Goal: Find contact information: Obtain details needed to contact an individual or organization

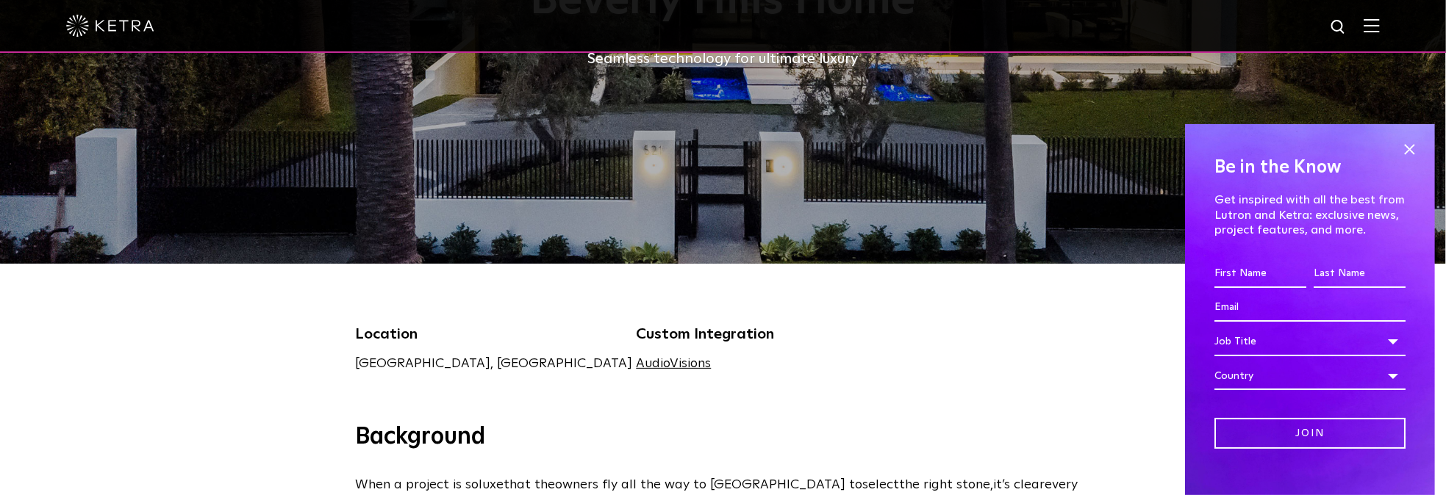
scroll to position [229, 0]
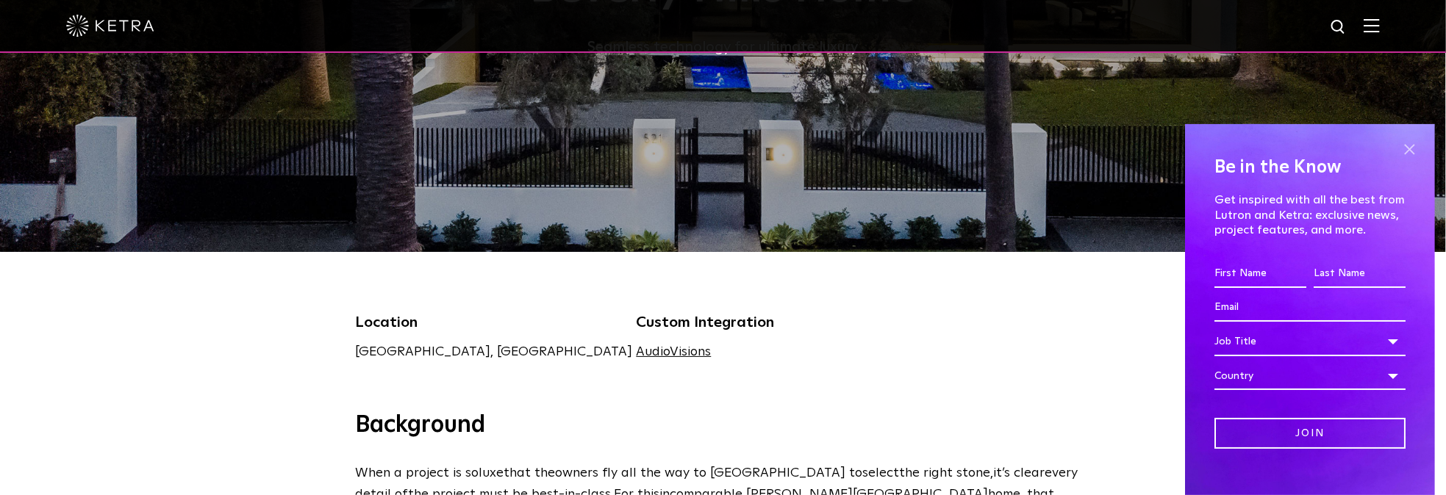
click at [1398, 149] on span at bounding box center [1409, 150] width 22 height 22
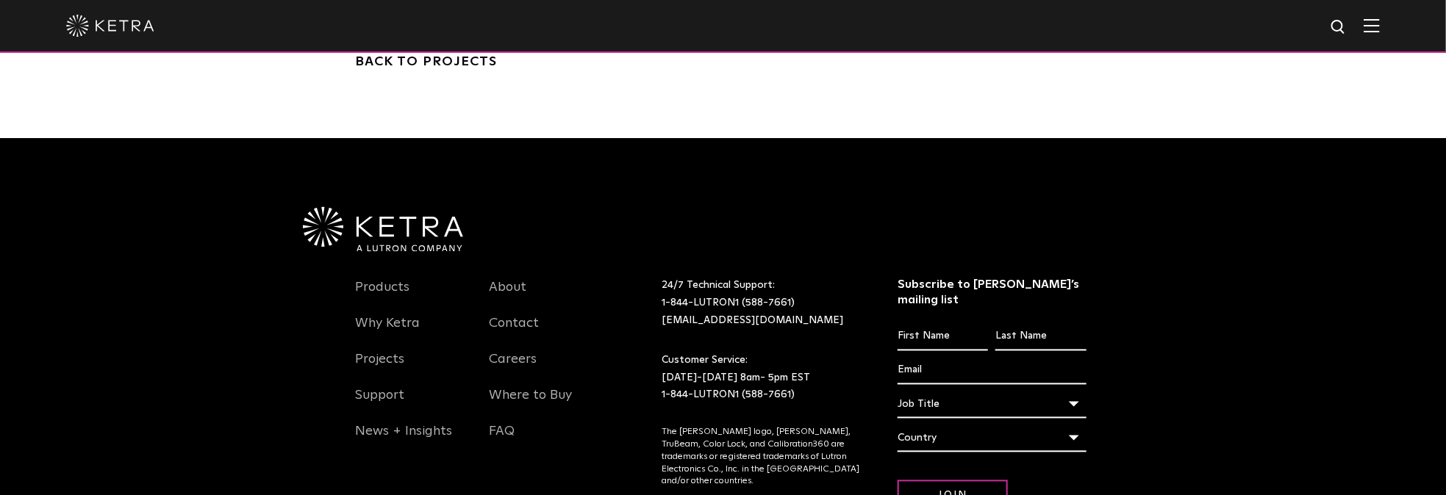
scroll to position [4401, 0]
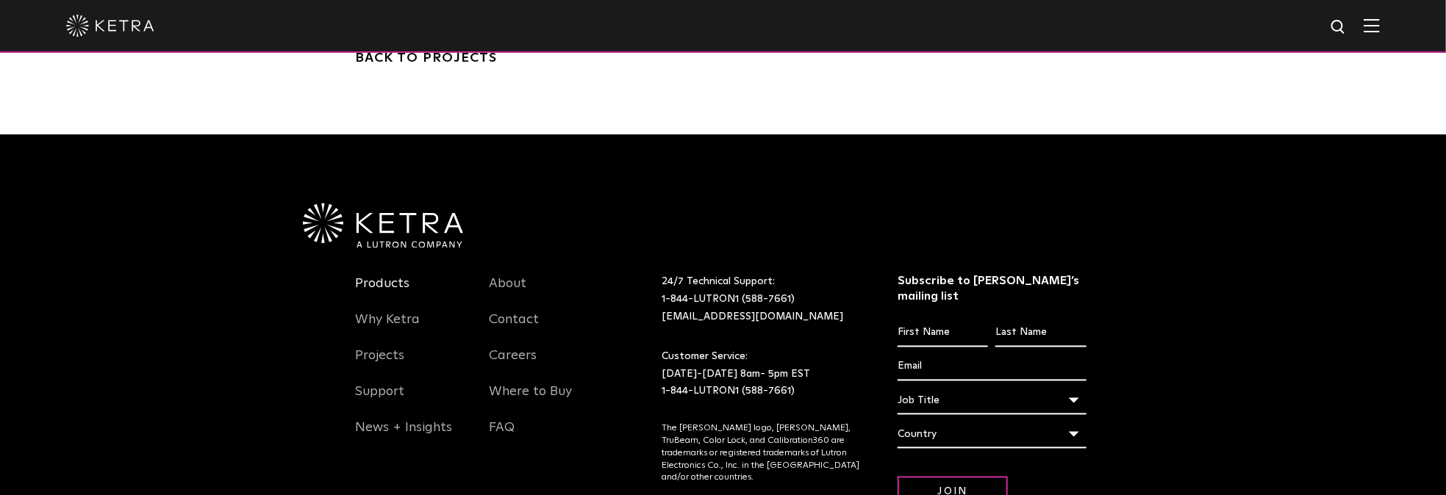
click at [388, 276] on link "Products" at bounding box center [383, 293] width 54 height 34
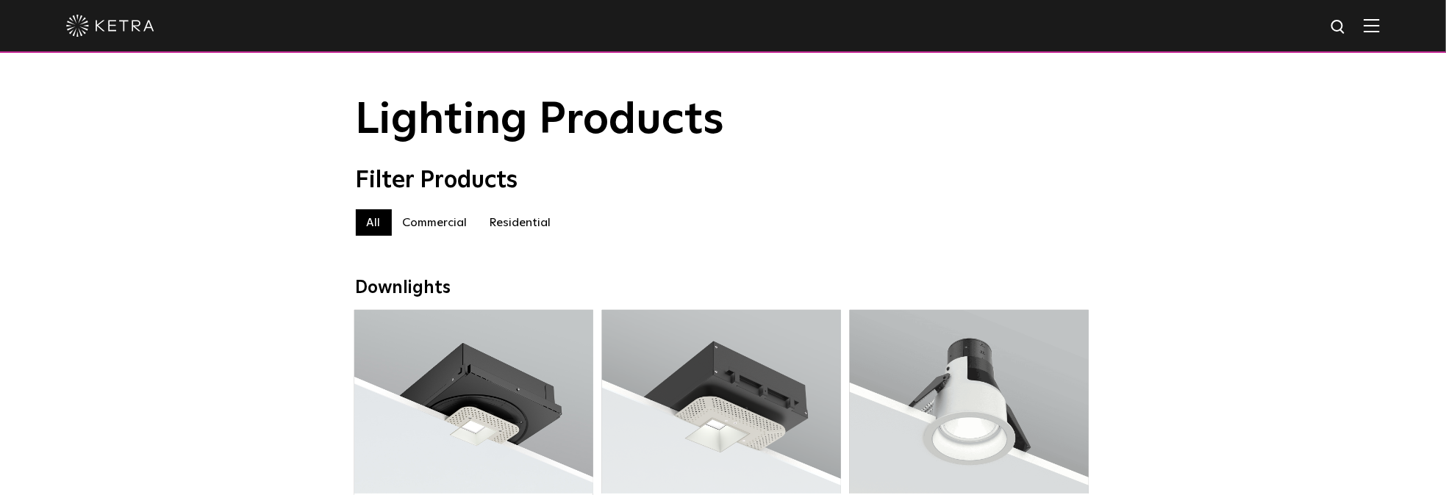
scroll to position [61, 0]
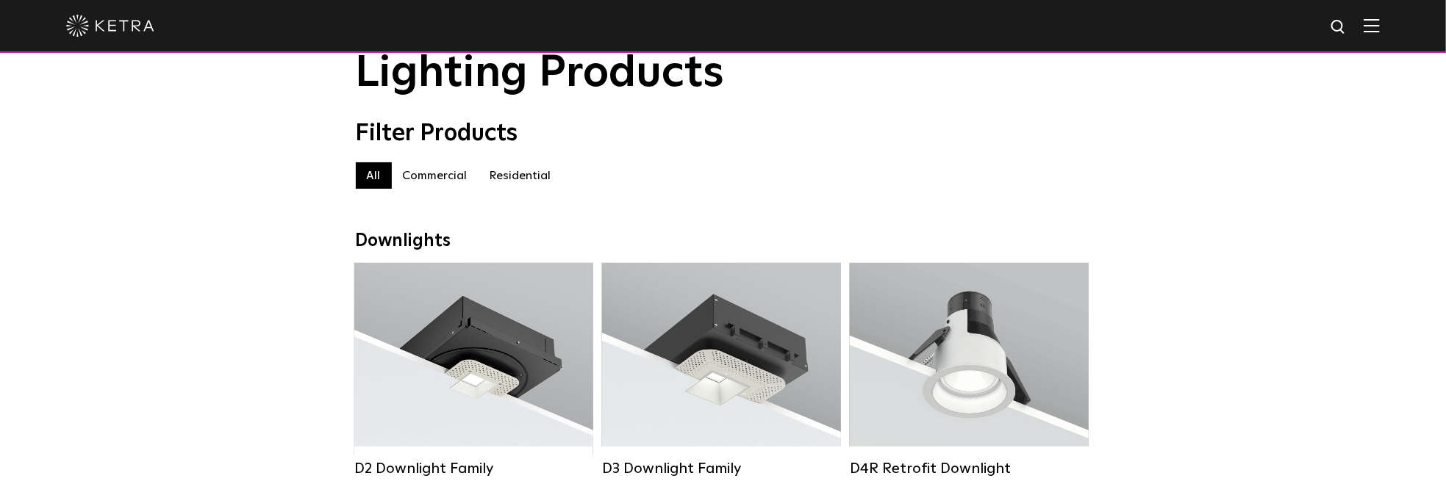
click at [511, 184] on label "Residential" at bounding box center [521, 175] width 84 height 26
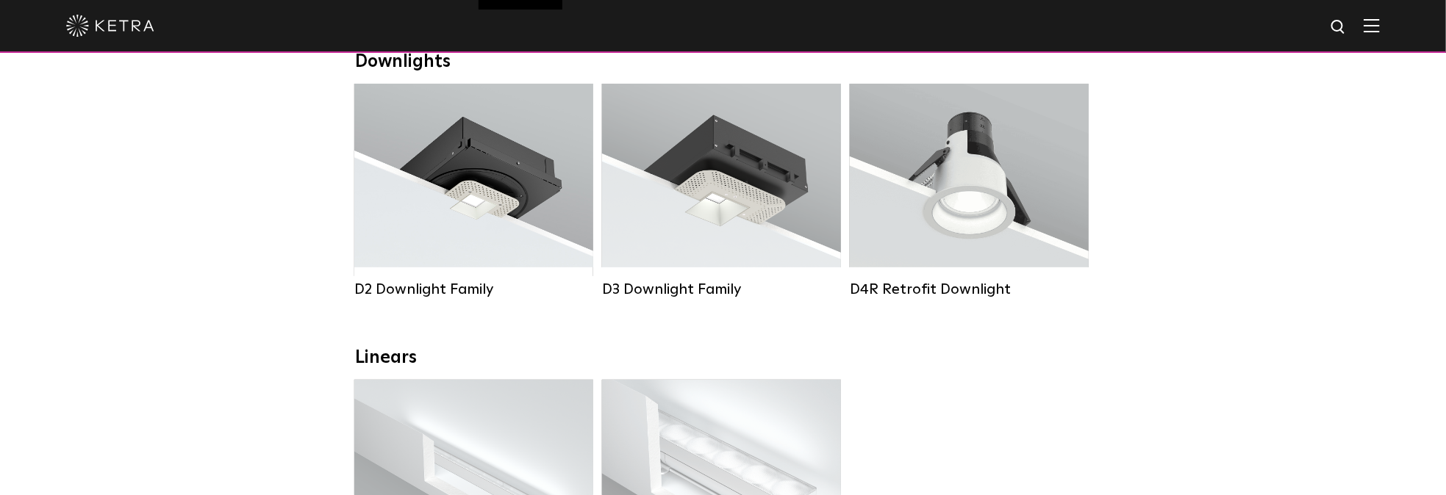
scroll to position [199, 0]
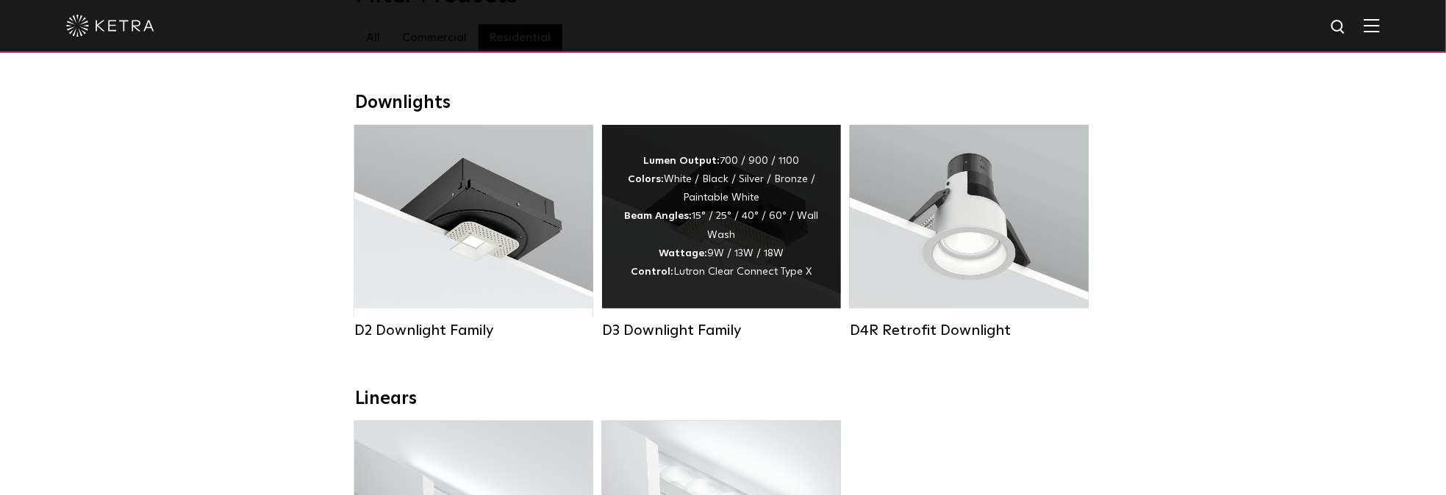
click at [716, 269] on div "Lumen Output: 700 / 900 / 1100 Colors: White / Black / Silver / Bronze / Painta…" at bounding box center [721, 216] width 195 height 129
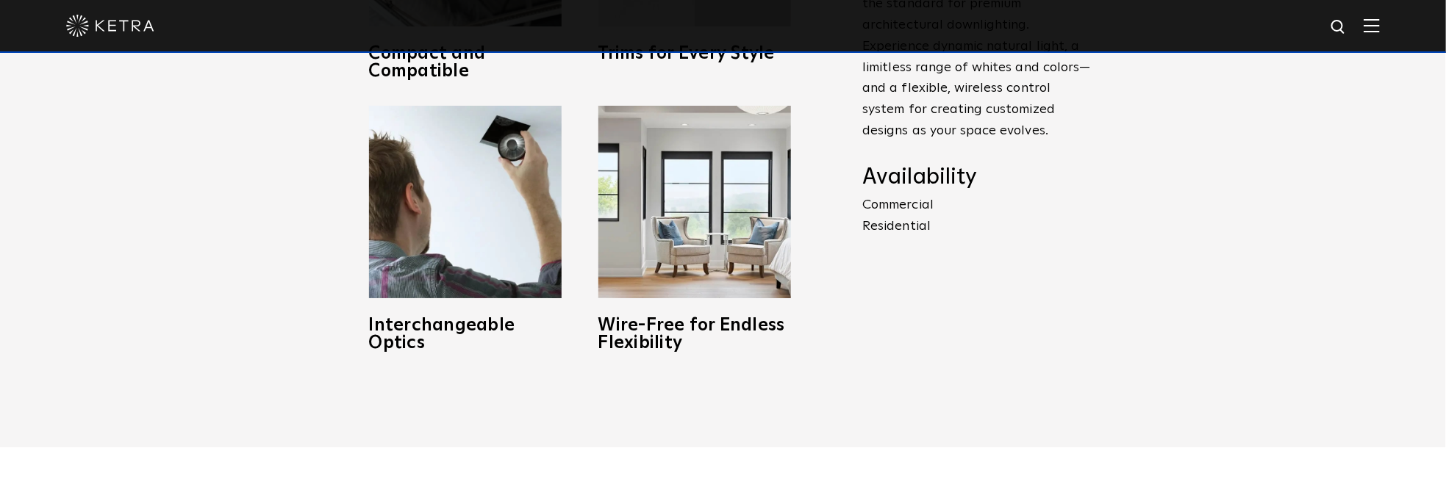
scroll to position [672, 0]
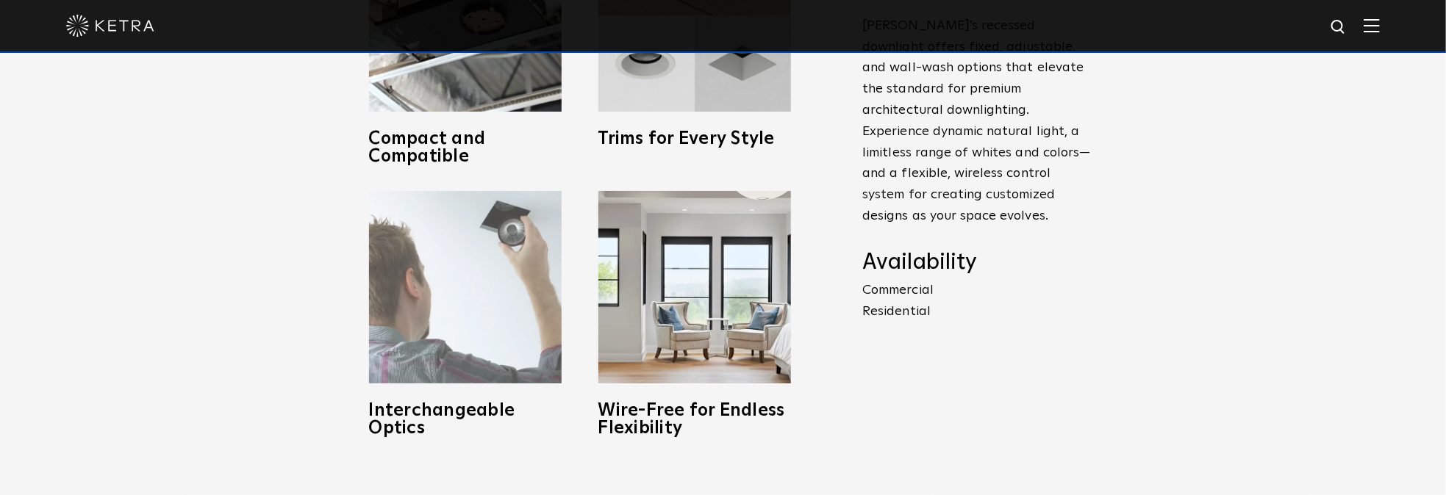
click at [446, 337] on img at bounding box center [465, 287] width 193 height 193
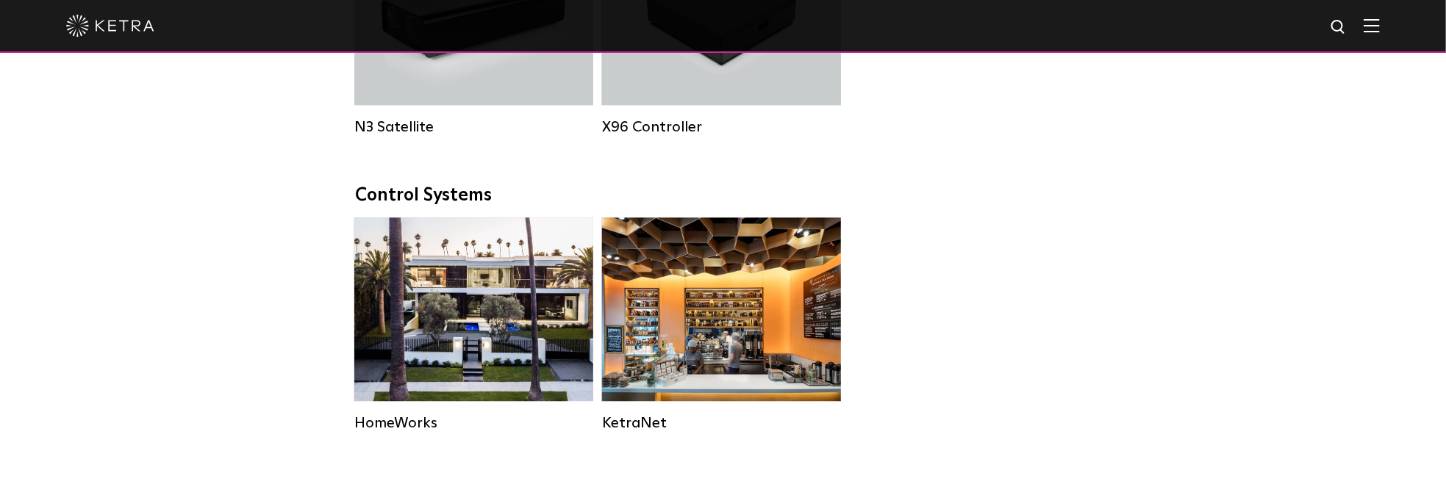
scroll to position [1817, 0]
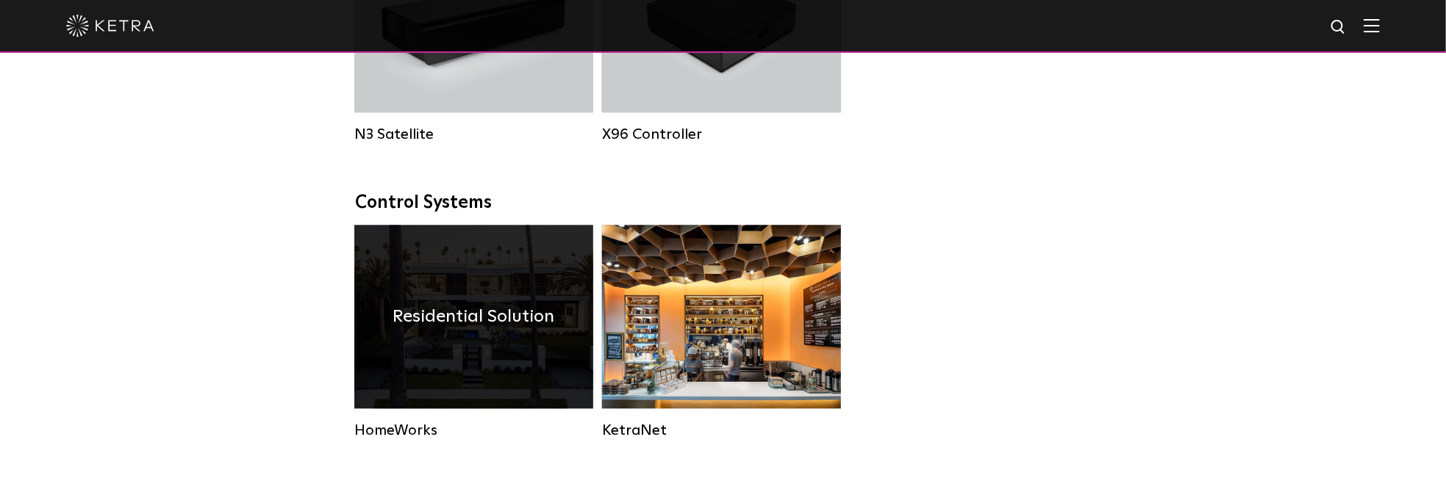
click at [416, 356] on div "Residential Solution" at bounding box center [473, 317] width 239 height 184
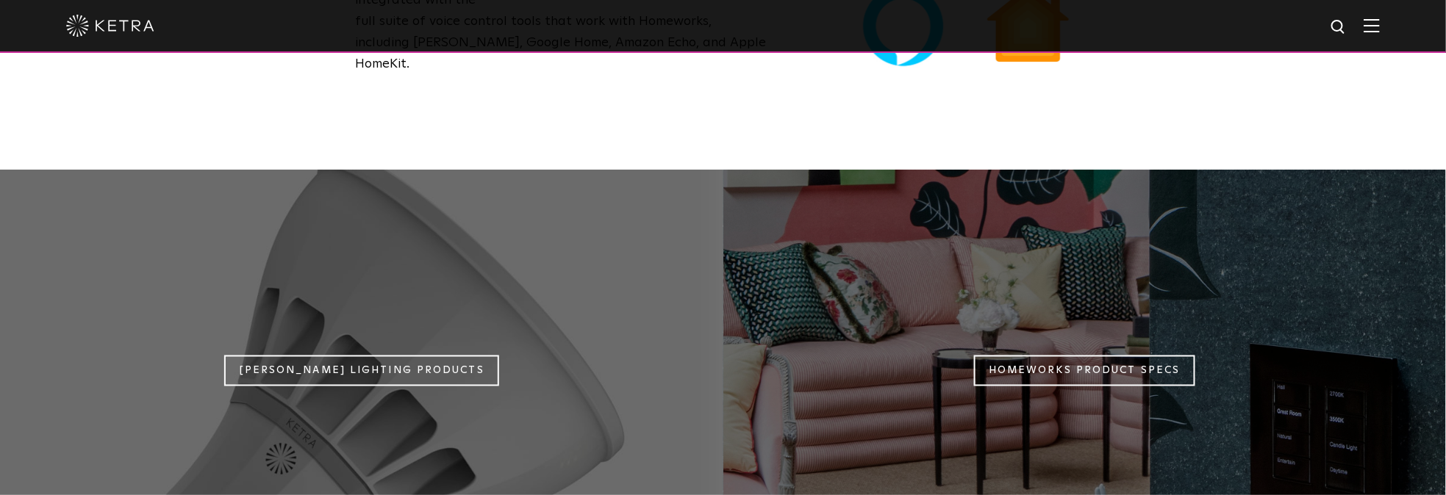
scroll to position [1124, 0]
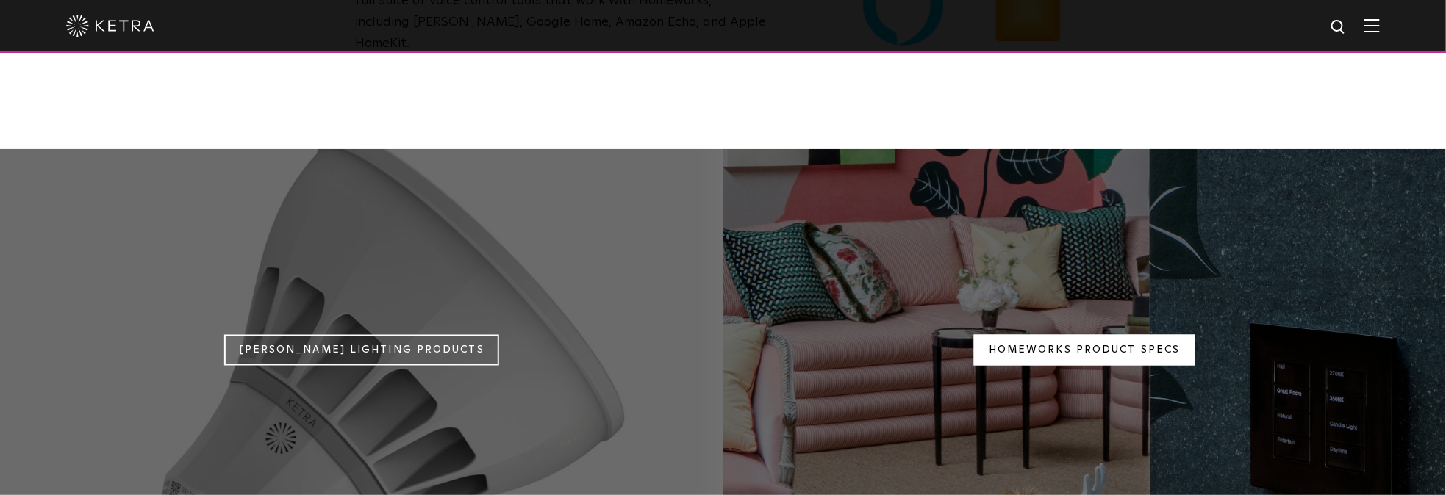
click at [1047, 334] on link "Homeworks Product Specs" at bounding box center [1084, 350] width 221 height 32
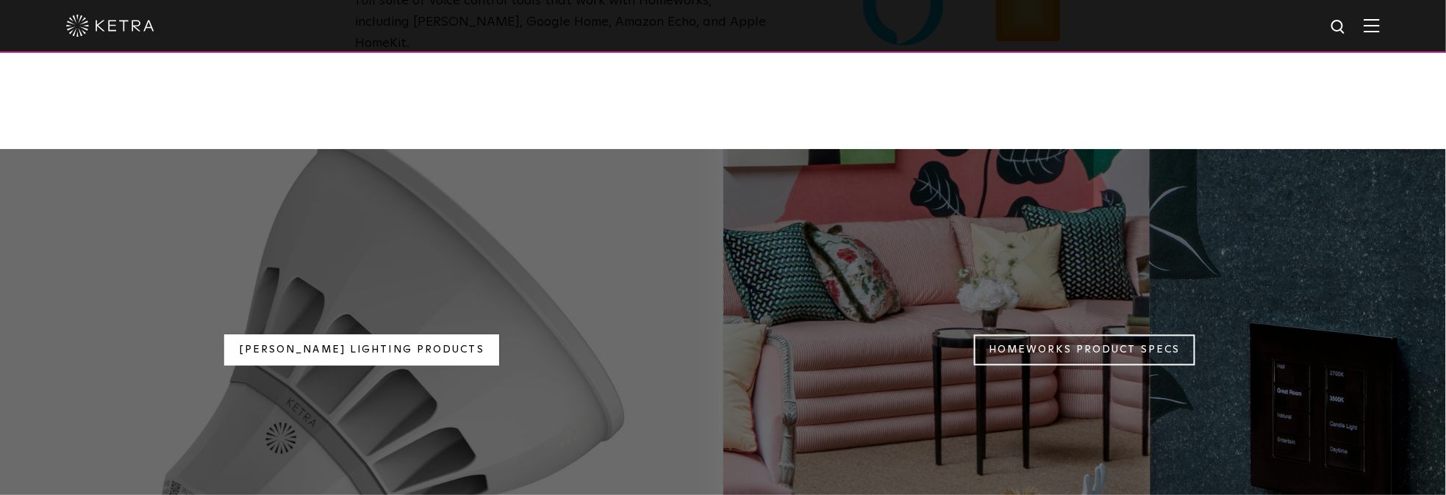
click at [351, 334] on link "[PERSON_NAME] Lighting Products" at bounding box center [361, 350] width 275 height 32
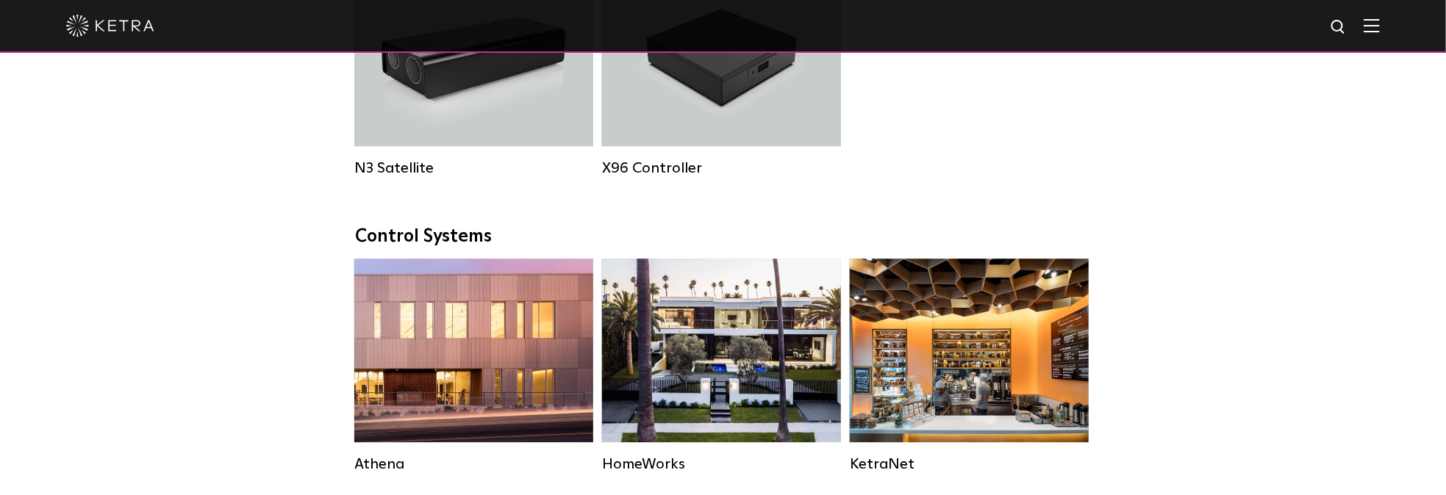
scroll to position [2116, 0]
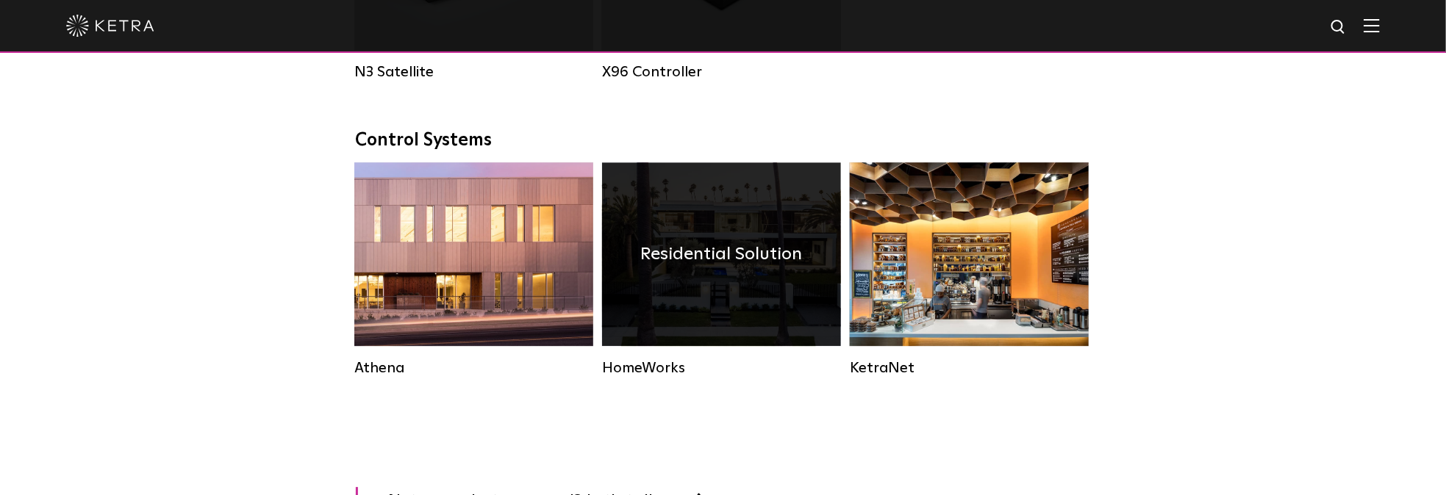
click at [765, 291] on div "Residential Solution" at bounding box center [721, 254] width 239 height 184
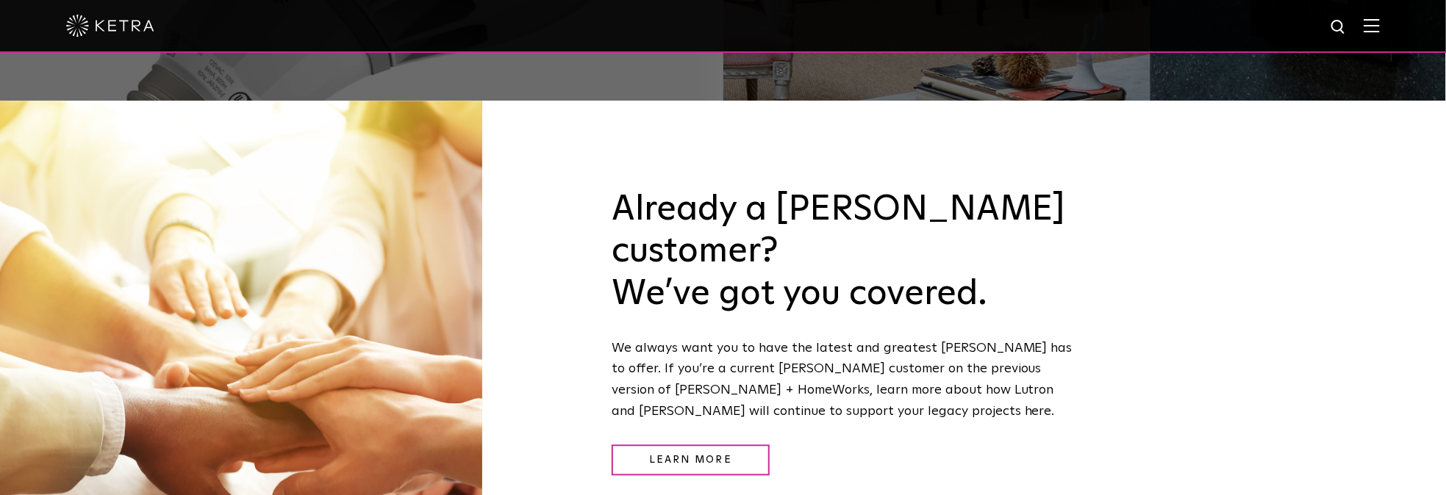
scroll to position [1587, 0]
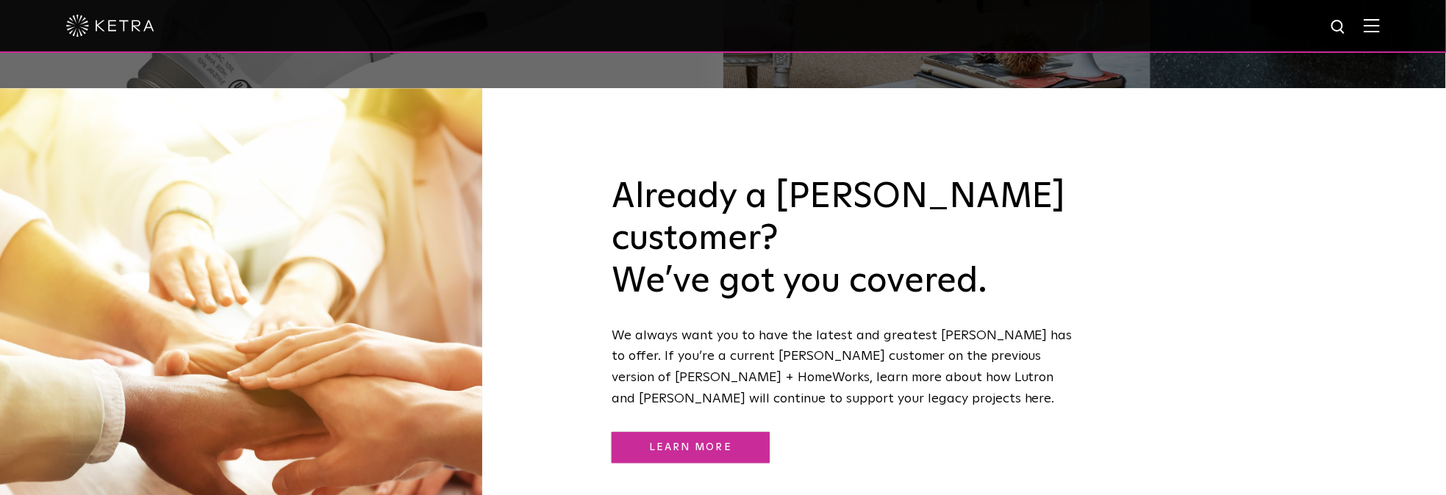
click at [706, 432] on link "Learn More" at bounding box center [691, 448] width 158 height 32
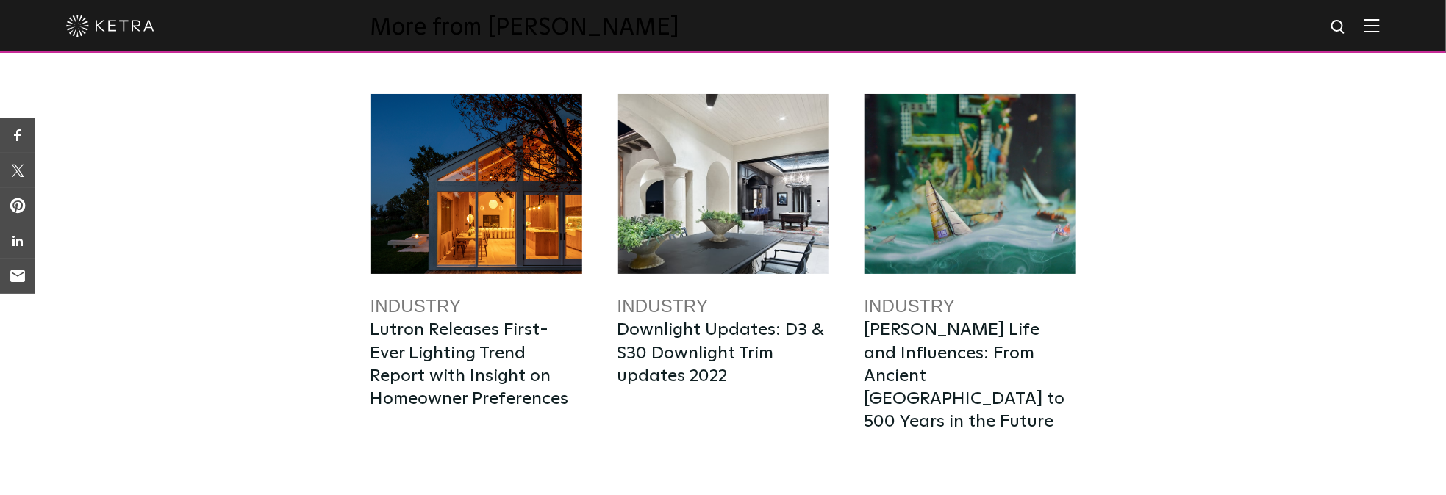
scroll to position [1618, 0]
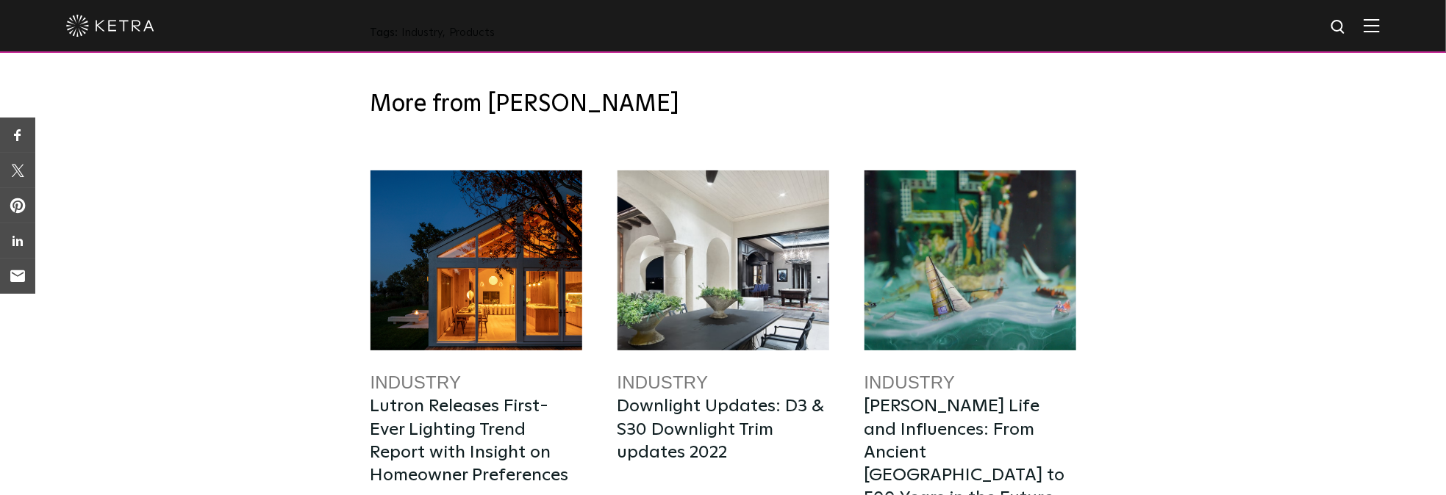
click at [508, 244] on div at bounding box center [476, 261] width 212 height 180
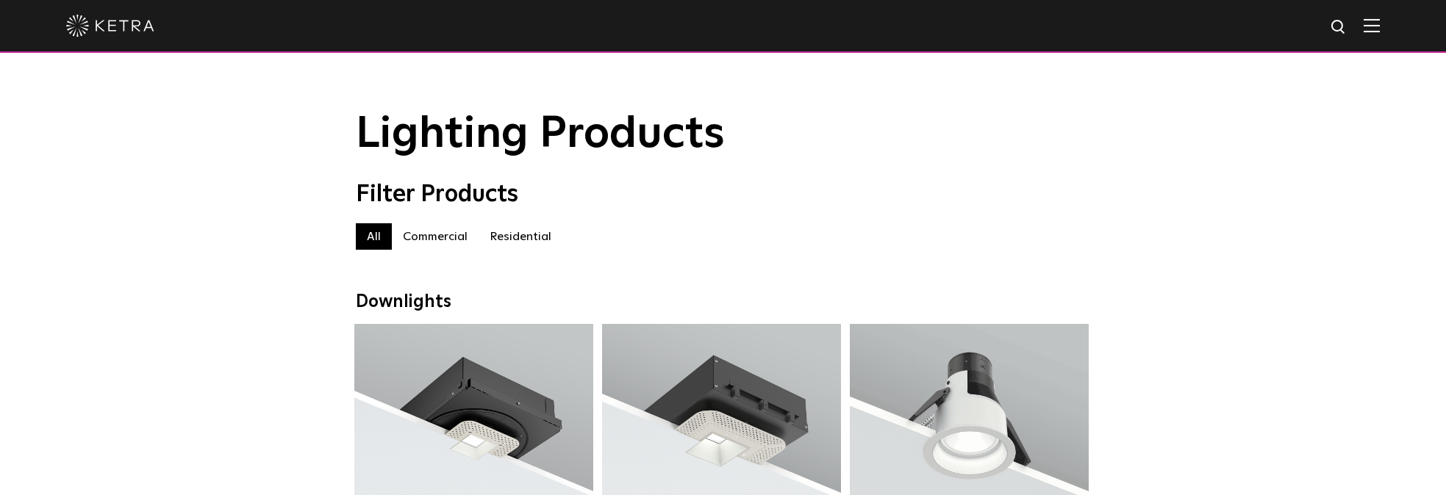
scroll to position [2679, 0]
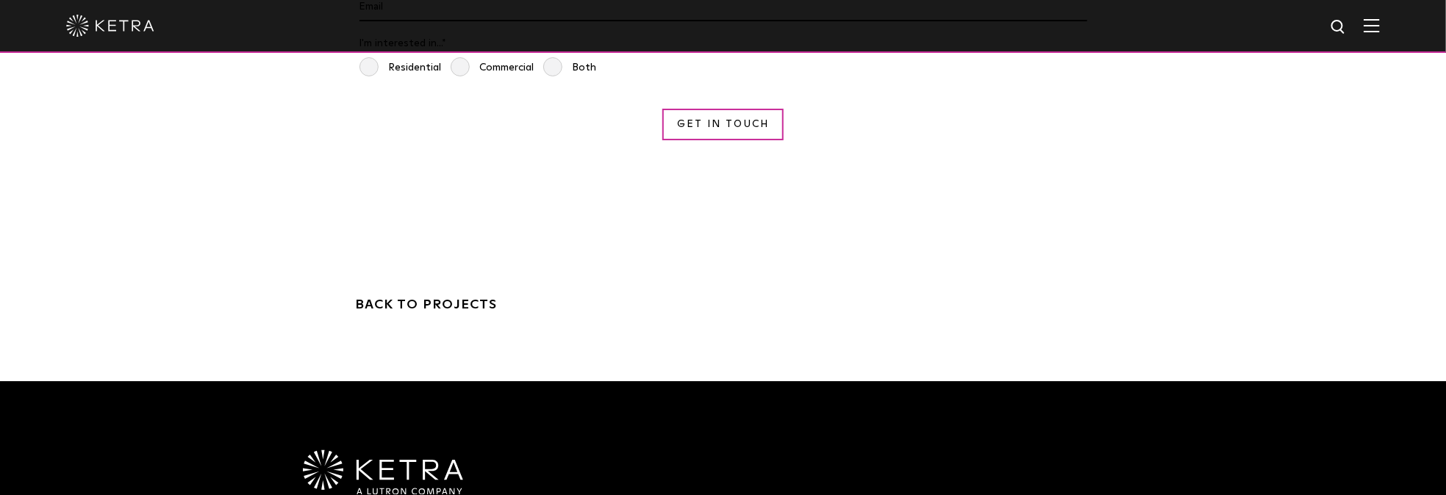
scroll to position [4401, 0]
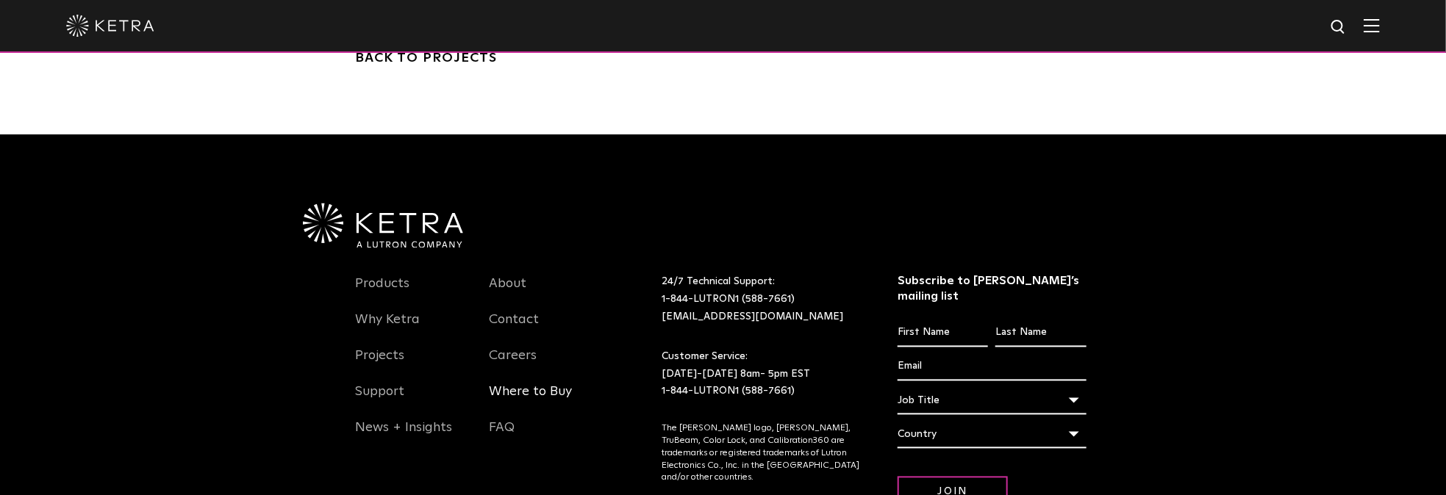
click at [538, 384] on link "Where to Buy" at bounding box center [530, 401] width 83 height 34
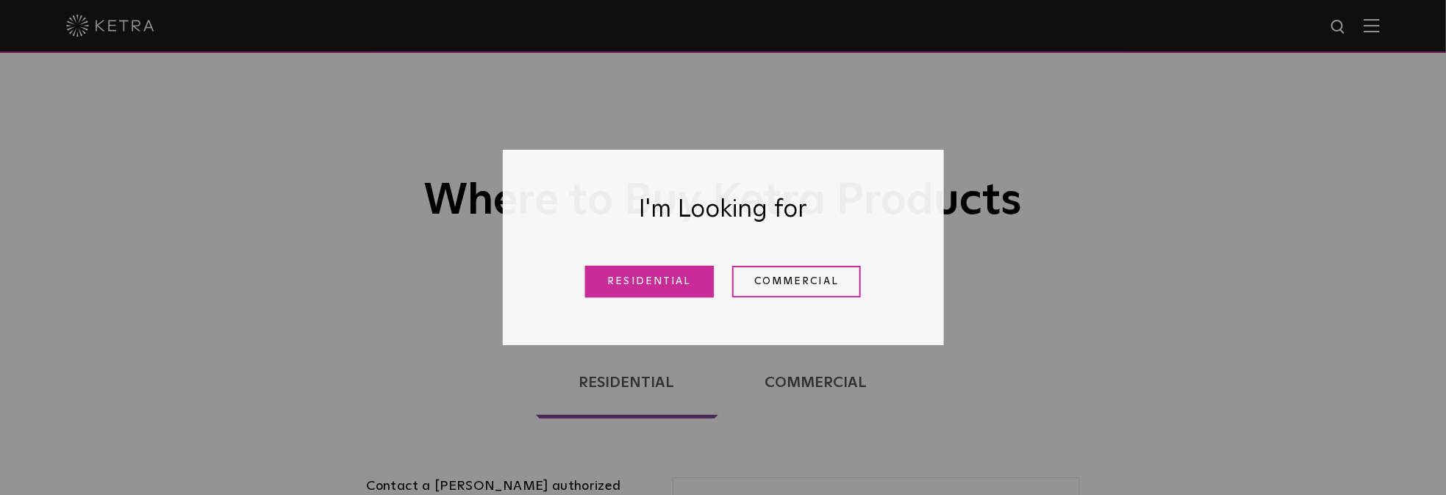
click at [616, 286] on link "Residential" at bounding box center [649, 282] width 129 height 32
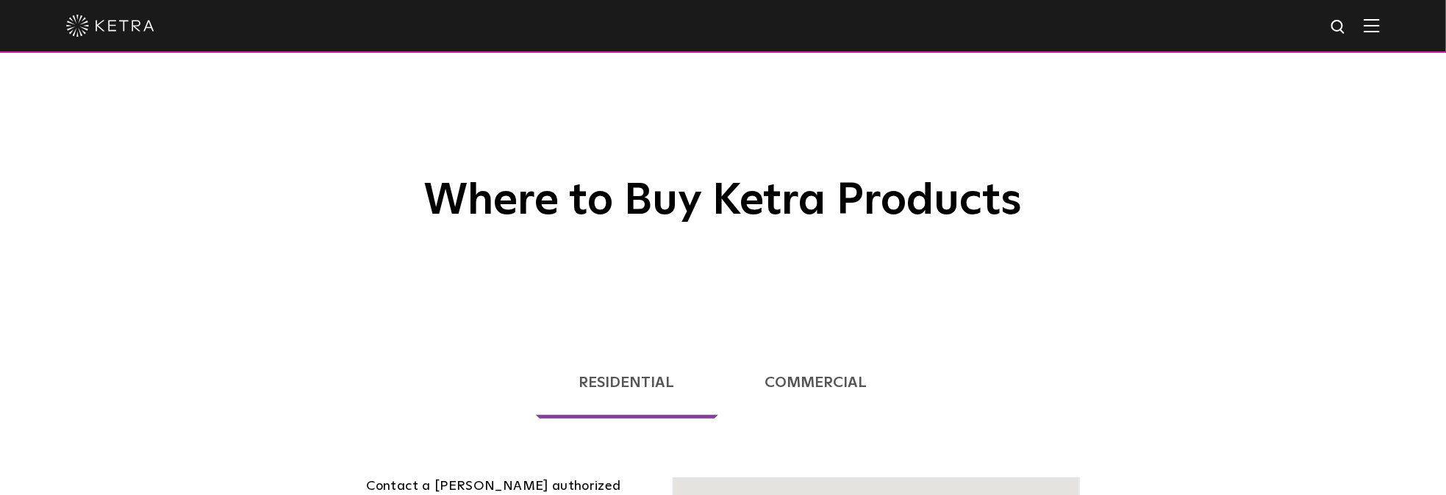
scroll to position [374, 0]
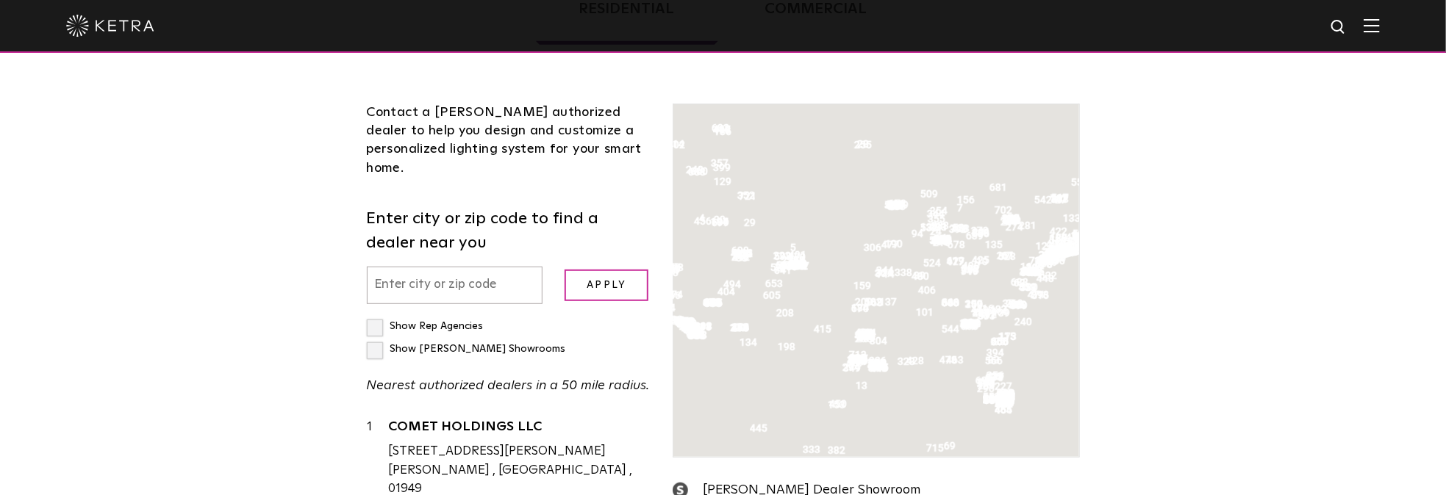
click at [476, 267] on input "text" at bounding box center [455, 285] width 176 height 37
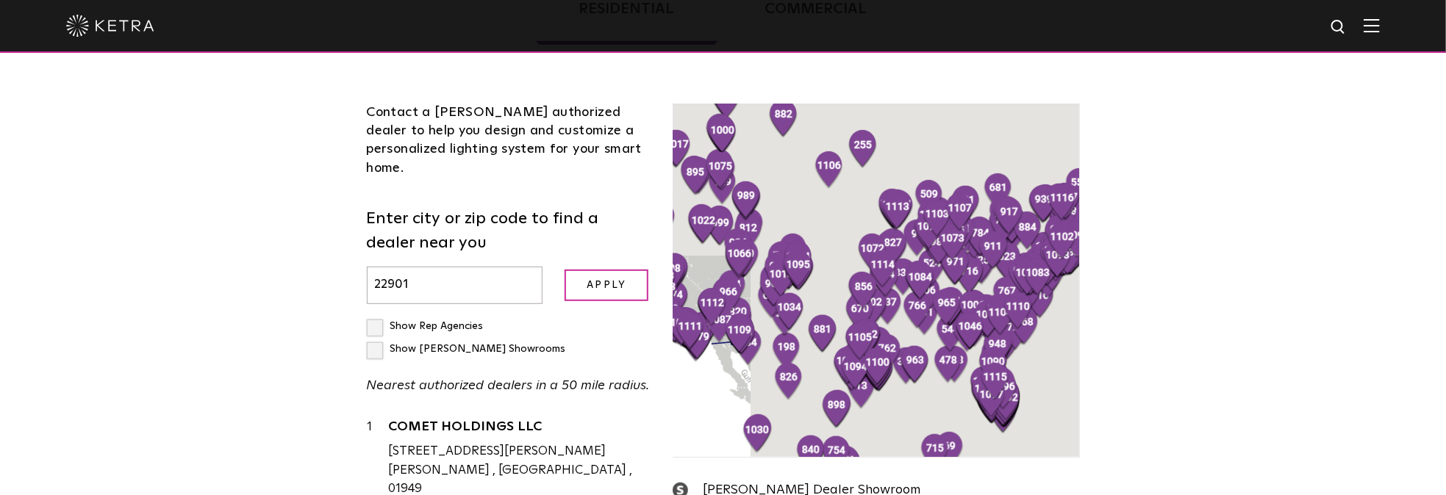
type input "22901"
click at [565, 270] on input "Apply" at bounding box center [607, 286] width 84 height 32
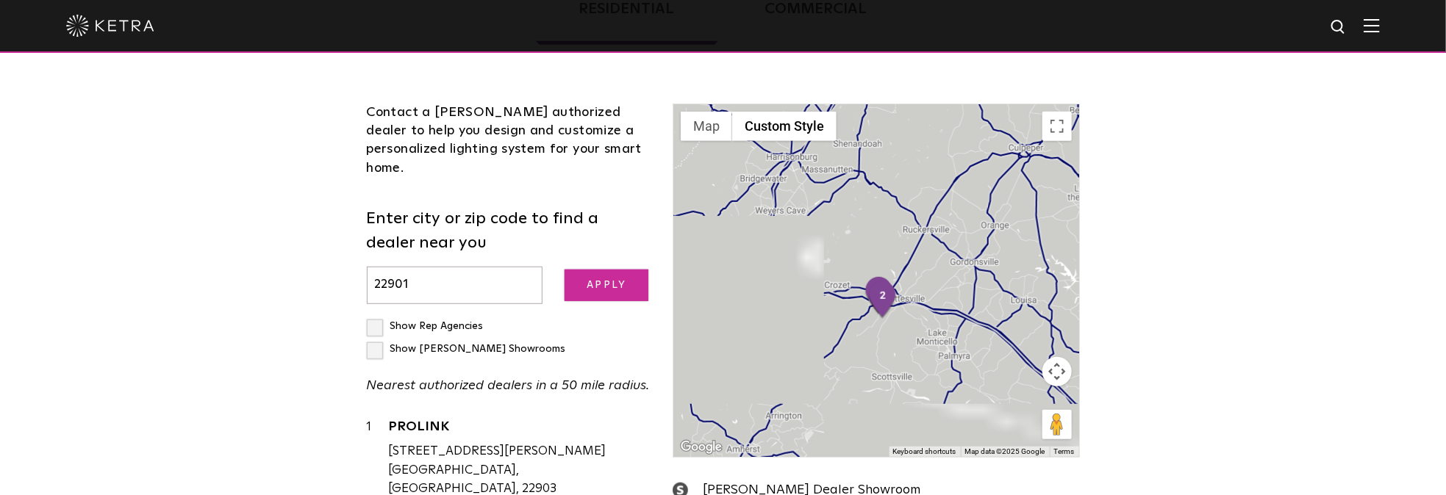
click at [609, 270] on input "Apply" at bounding box center [607, 286] width 84 height 32
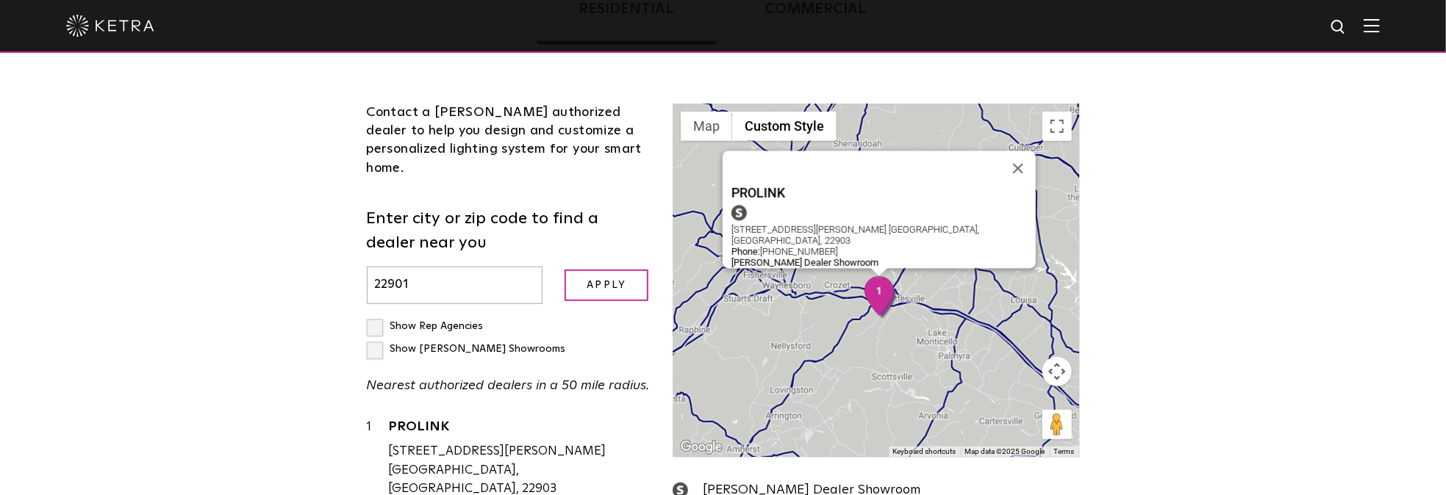
click at [878, 289] on img "1" at bounding box center [879, 296] width 31 height 40
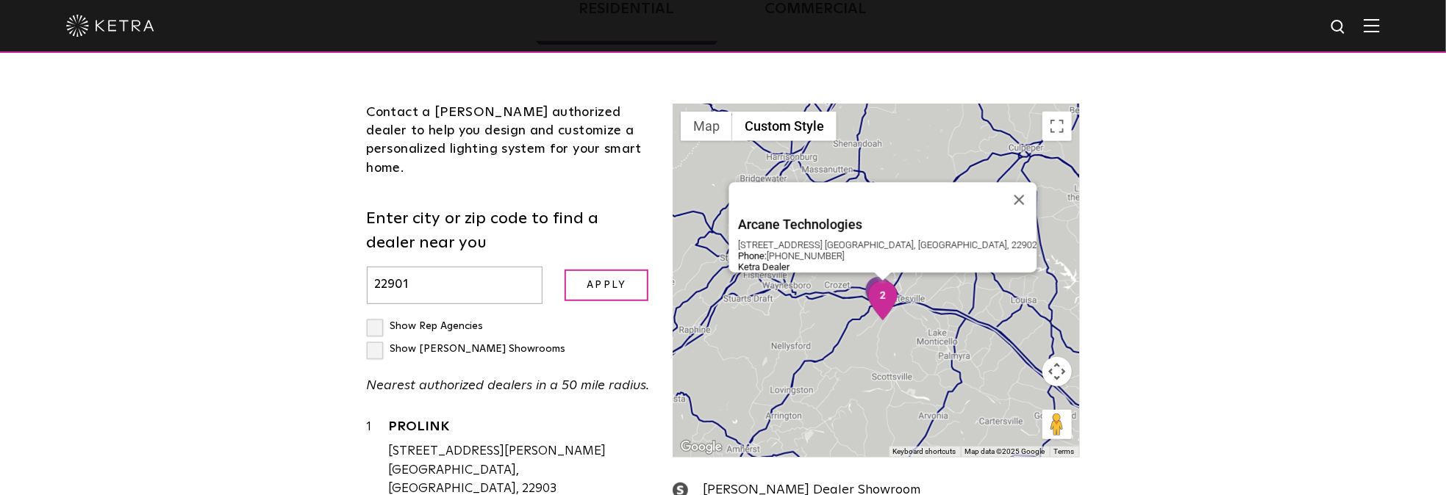
click at [880, 293] on img "2" at bounding box center [882, 301] width 31 height 40
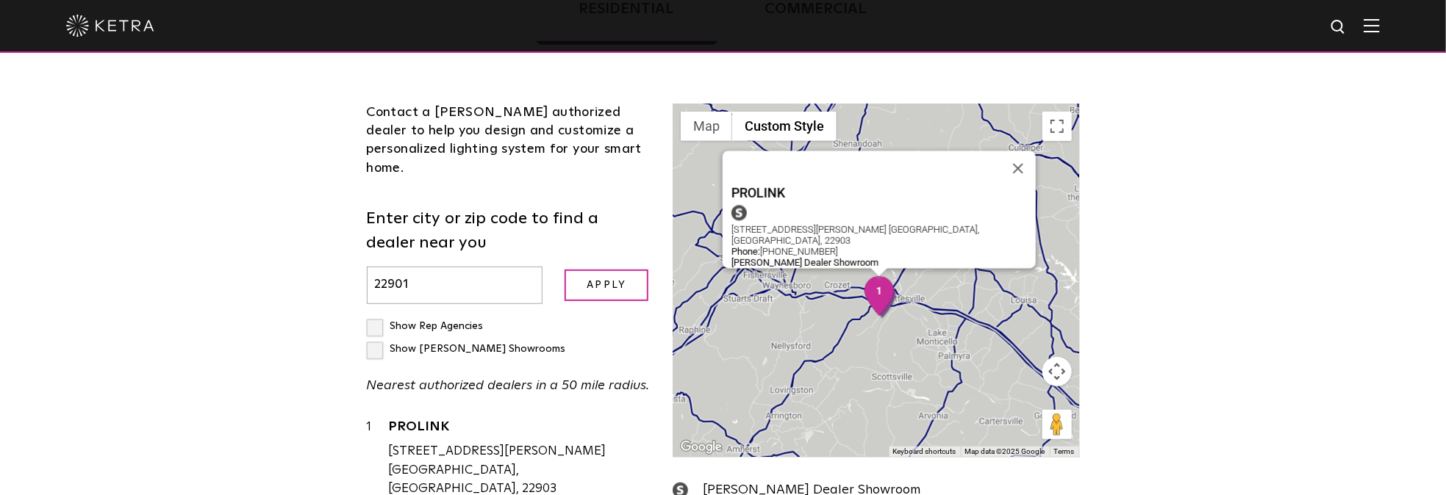
click at [892, 300] on img "1" at bounding box center [879, 296] width 31 height 40
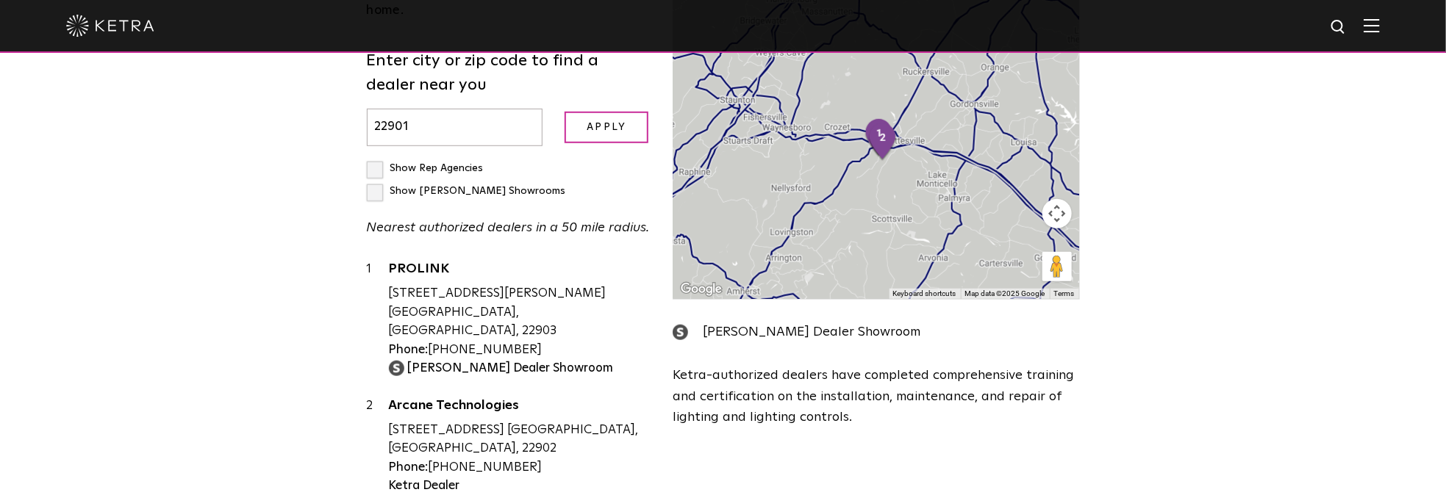
scroll to position [461, 0]
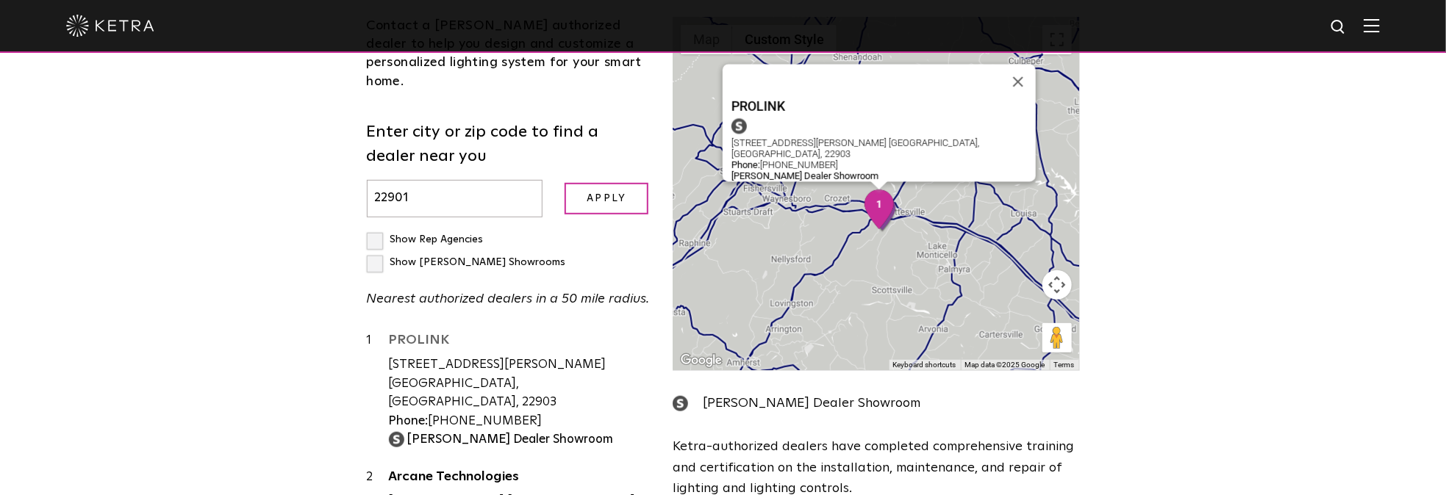
click at [414, 334] on link "PROLINK" at bounding box center [520, 343] width 262 height 18
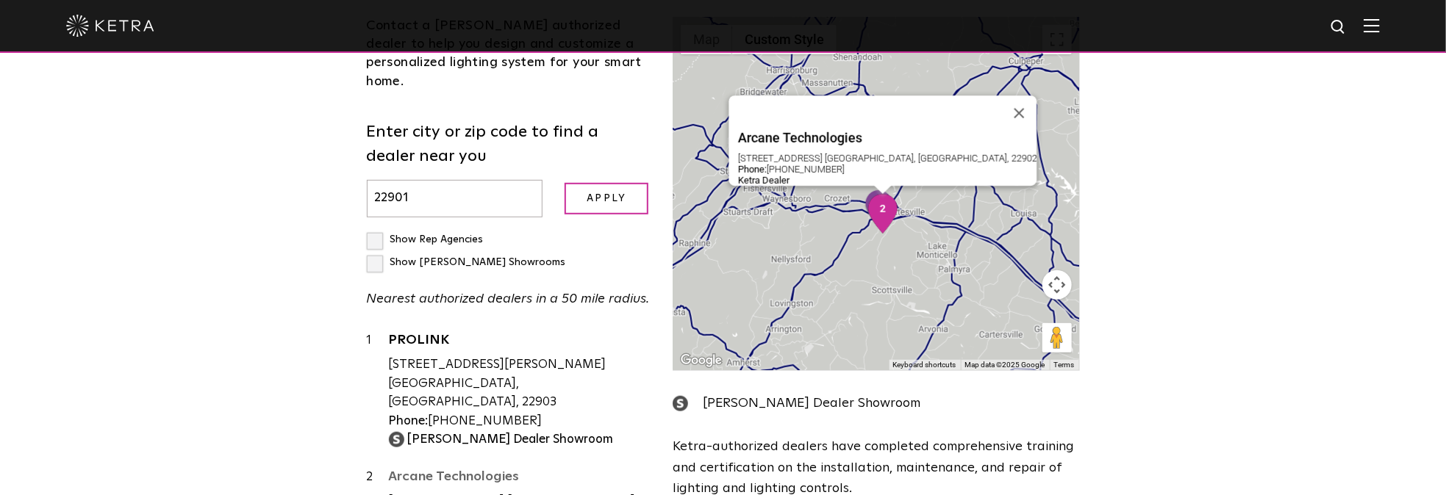
click at [431, 470] on link "Arcane Technologies" at bounding box center [520, 479] width 262 height 18
